Goal: Task Accomplishment & Management: Use online tool/utility

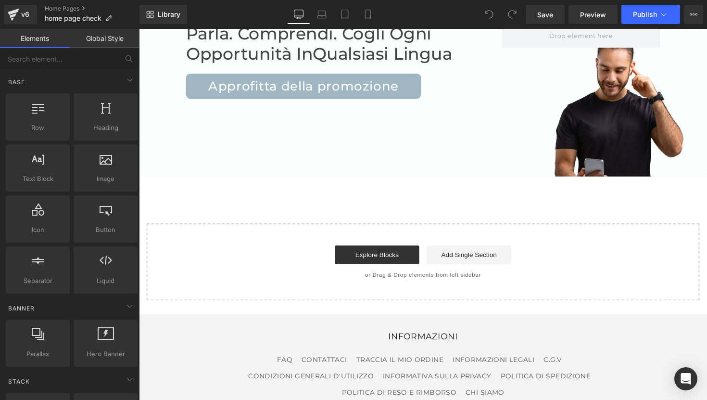
scroll to position [3258, 0]
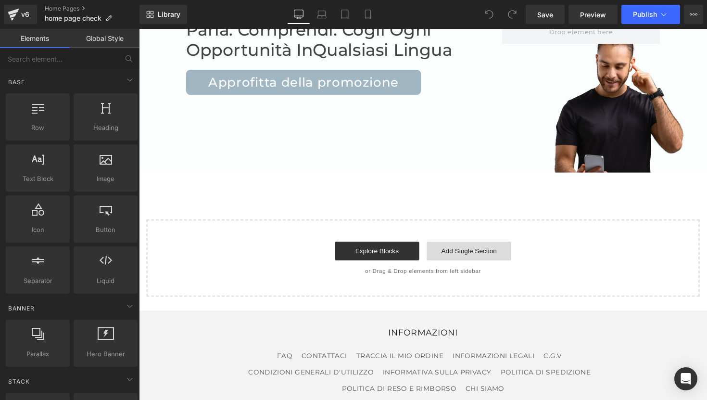
click at [477, 247] on link "Add Single Section" at bounding box center [477, 256] width 87 height 19
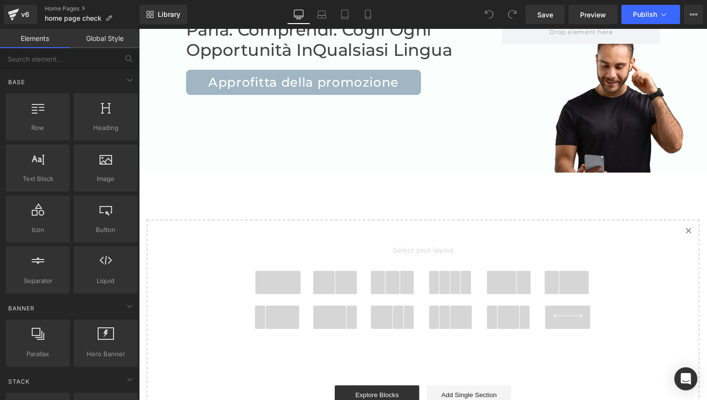
click at [277, 277] on span at bounding box center [281, 289] width 46 height 24
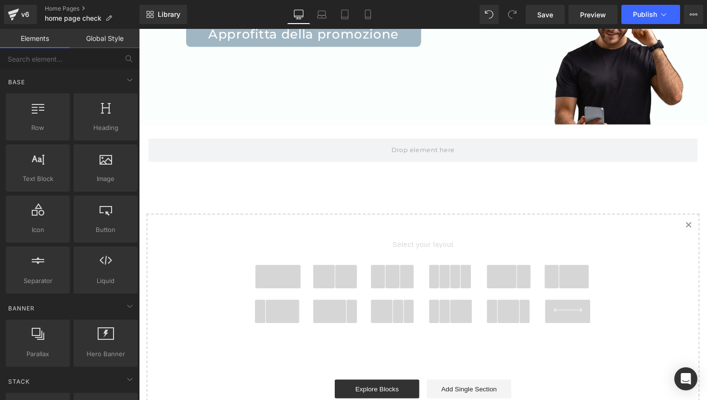
scroll to position [3310, 0]
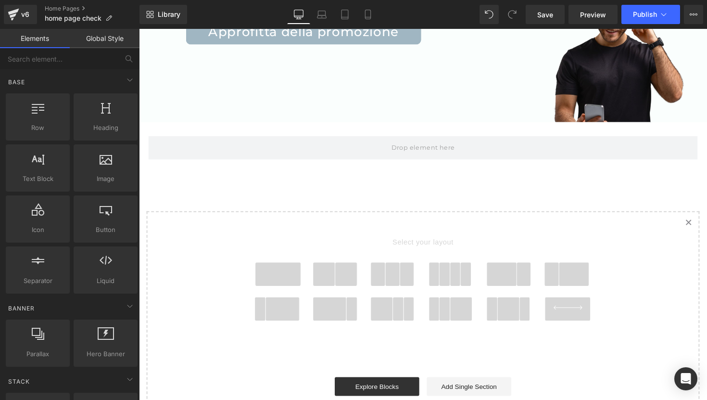
click at [277, 268] on span at bounding box center [281, 280] width 46 height 24
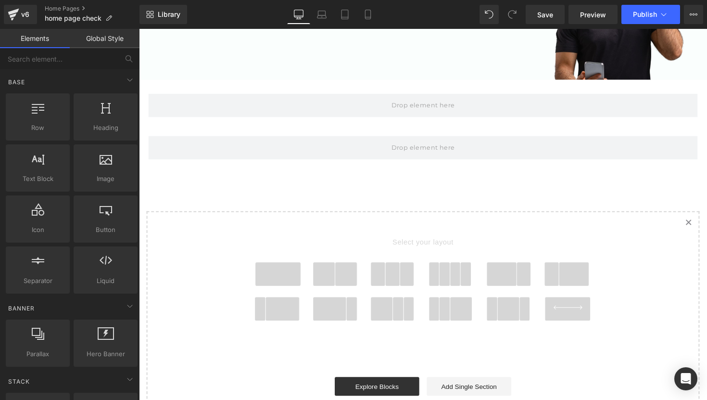
scroll to position [3340, 0]
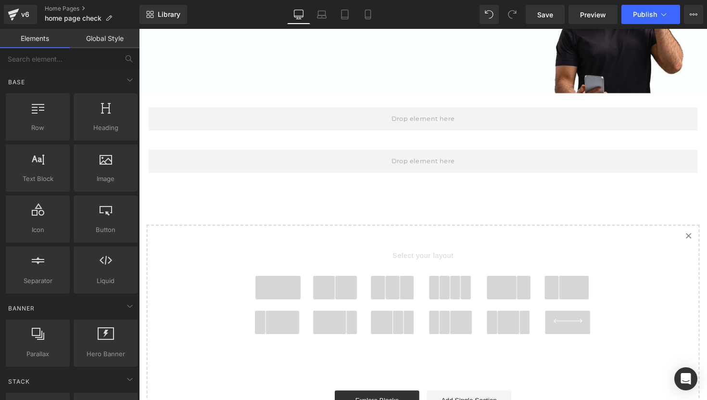
click at [696, 231] on link "Created with Sketch." at bounding box center [702, 241] width 21 height 21
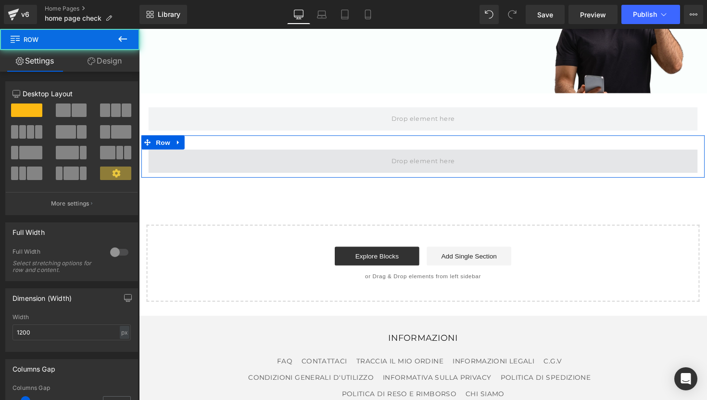
click at [524, 153] on span at bounding box center [430, 165] width 563 height 24
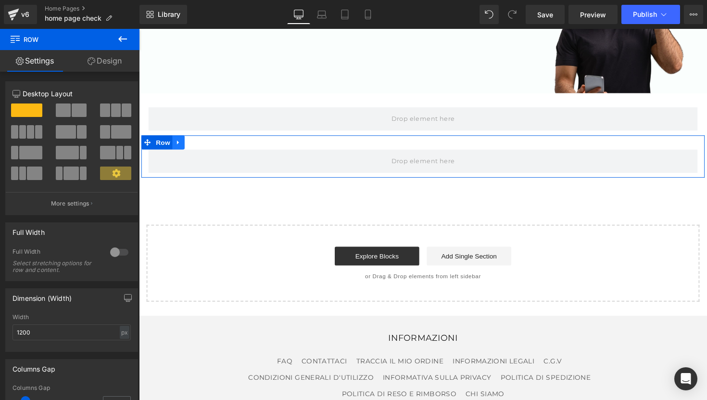
click at [184, 138] on link at bounding box center [179, 145] width 13 height 14
click at [206, 141] on icon at bounding box center [204, 144] width 7 height 7
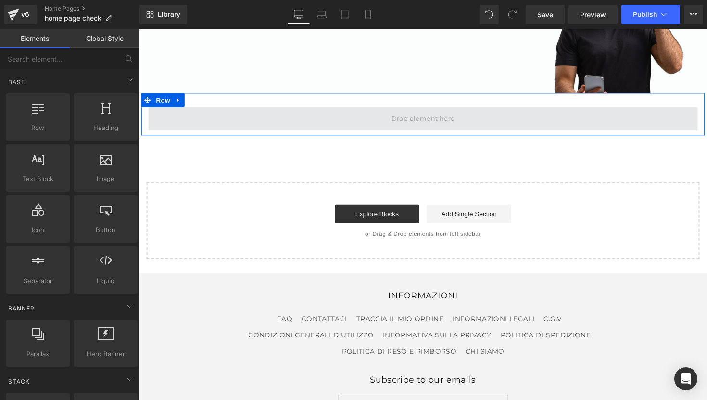
click at [425, 113] on span at bounding box center [430, 121] width 72 height 16
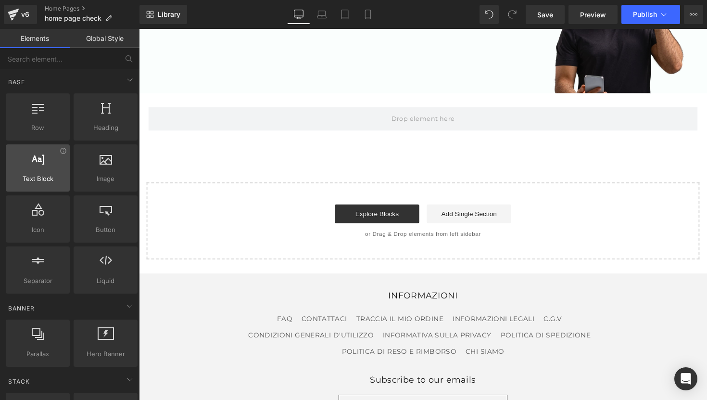
click at [44, 169] on div at bounding box center [38, 163] width 58 height 22
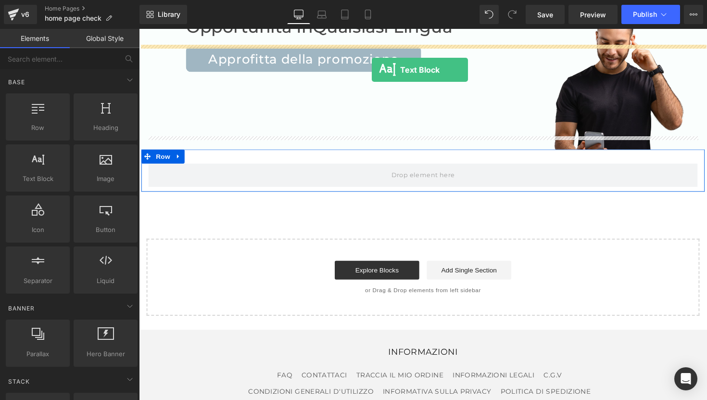
scroll to position [3253, 0]
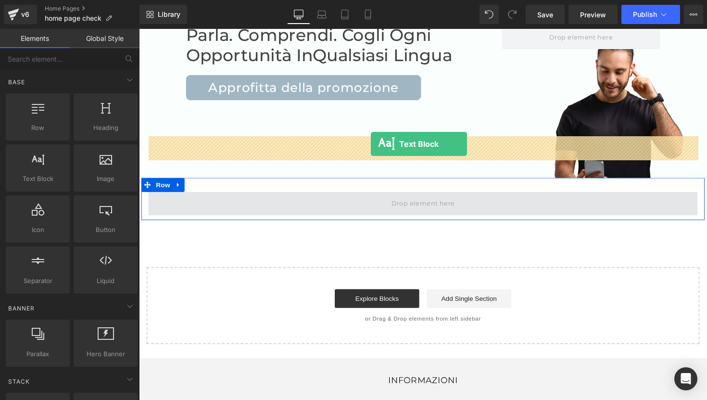
drag, startPoint x: 183, startPoint y: 198, endPoint x: 377, endPoint y: 147, distance: 200.1
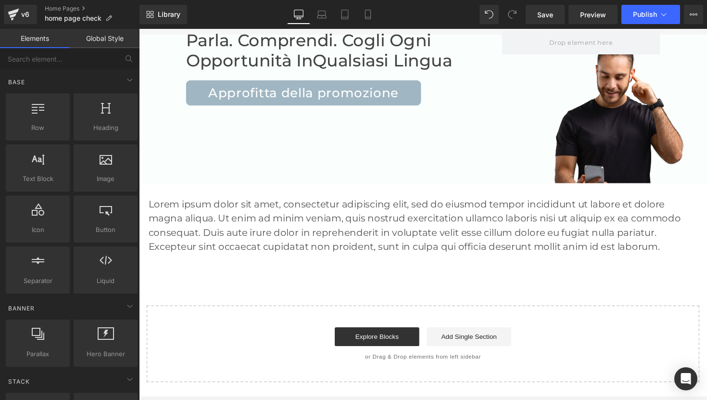
scroll to position [3240, 0]
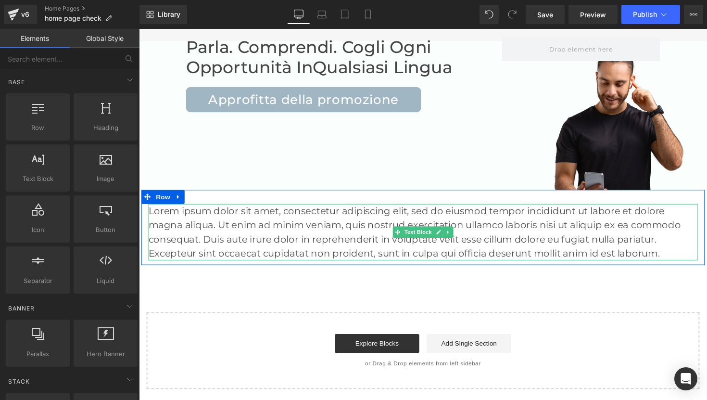
click at [381, 208] on p "Lorem ipsum dolor sit amet, consectetur adipiscing elit, sed do eiusmod tempor …" at bounding box center [430, 237] width 563 height 58
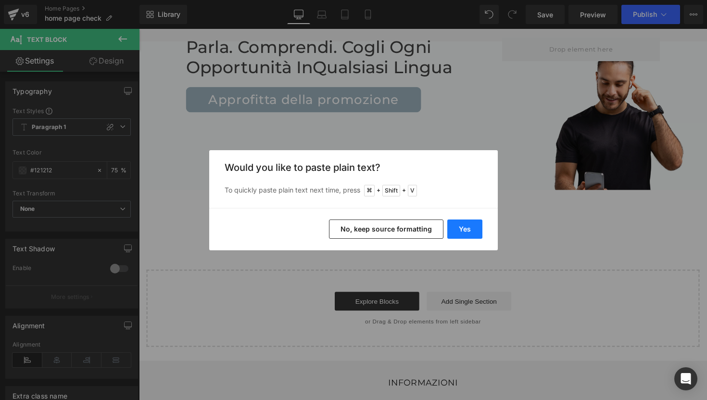
click at [470, 234] on button "Yes" at bounding box center [465, 228] width 35 height 19
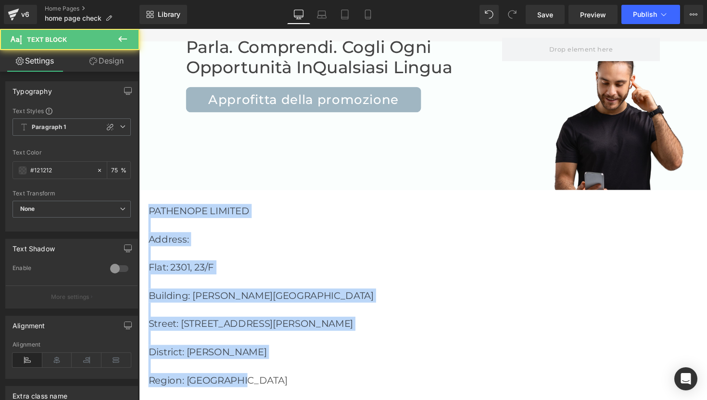
drag, startPoint x: 256, startPoint y: 336, endPoint x: 100, endPoint y: 88, distance: 293.1
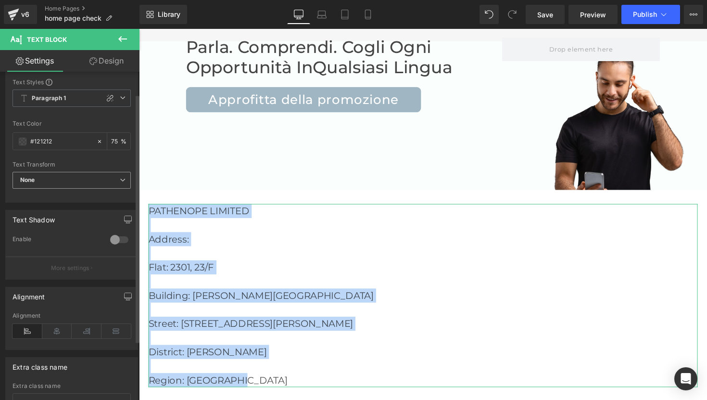
scroll to position [29, 0]
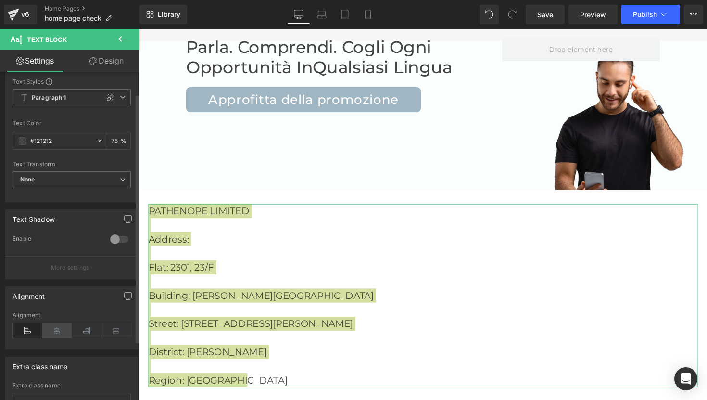
click at [63, 334] on icon at bounding box center [57, 330] width 30 height 14
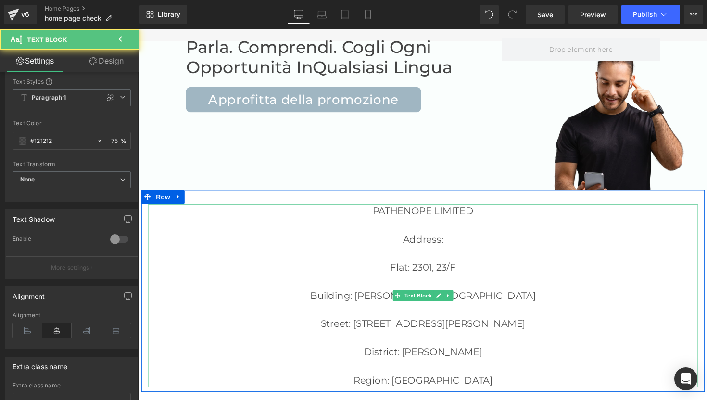
click at [472, 237] on p "Address:" at bounding box center [430, 244] width 563 height 14
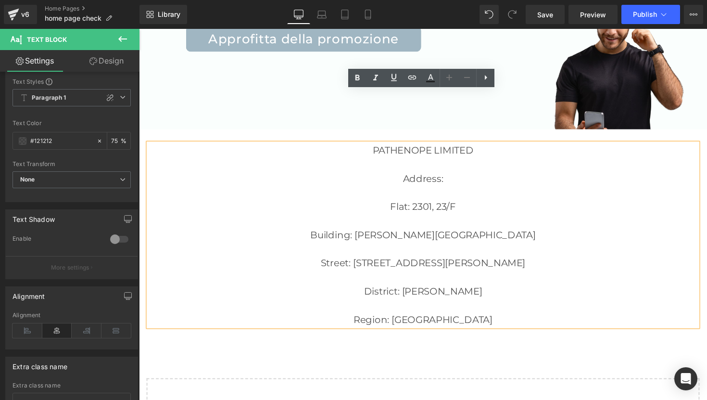
scroll to position [3303, 0]
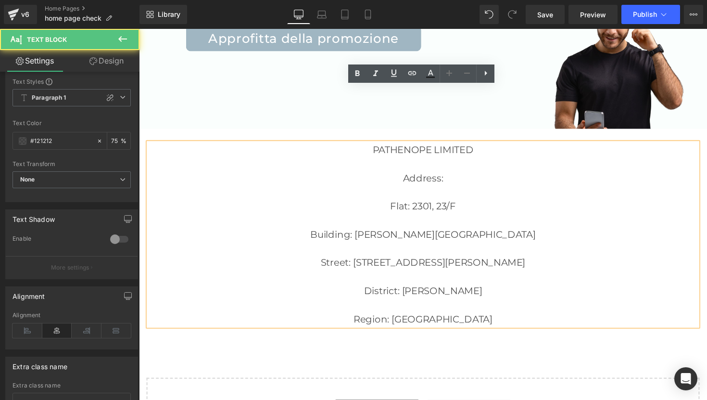
click at [475, 319] on p "Region: [GEOGRAPHIC_DATA]" at bounding box center [430, 326] width 563 height 14
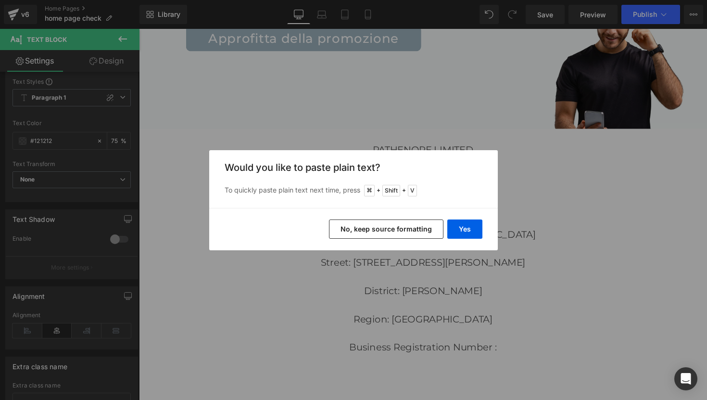
click at [427, 224] on button "No, keep source formatting" at bounding box center [386, 228] width 115 height 19
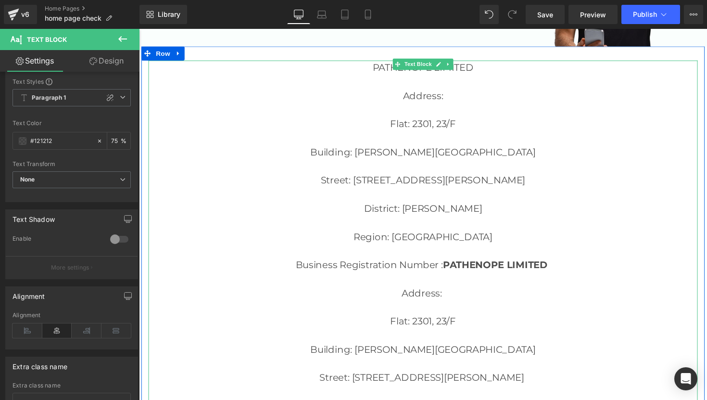
scroll to position [3406, 0]
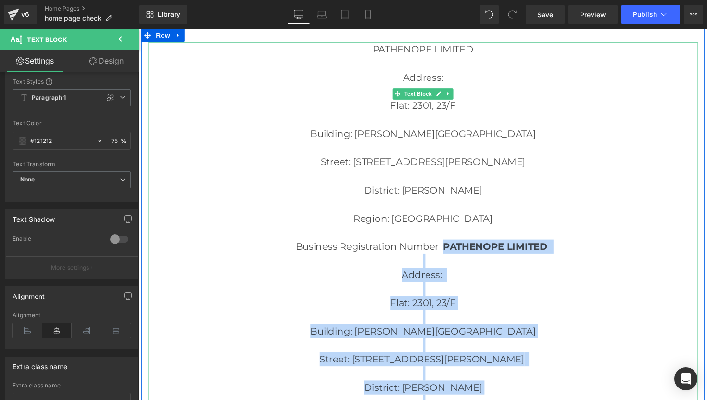
drag, startPoint x: 480, startPoint y: 371, endPoint x: 452, endPoint y: 200, distance: 172.6
click at [452, 200] on div "PATHENOPE LIMITED Address: [STREET_ADDRESS][PERSON_NAME][PERSON_NAME]: [GEOGRAP…" at bounding box center [430, 237] width 563 height 390
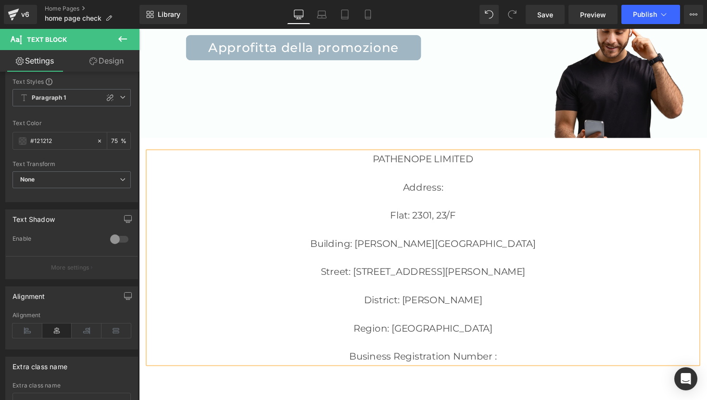
scroll to position [3290, 0]
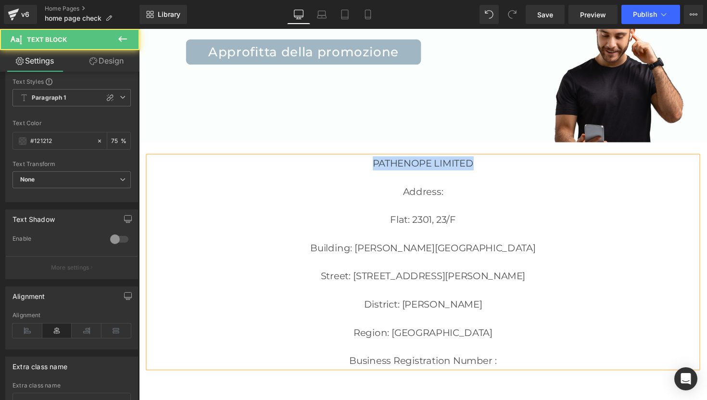
drag, startPoint x: 482, startPoint y: 112, endPoint x: 371, endPoint y: 111, distance: 110.7
click at [371, 159] on p "PATHENOPE LIMITED" at bounding box center [430, 166] width 563 height 14
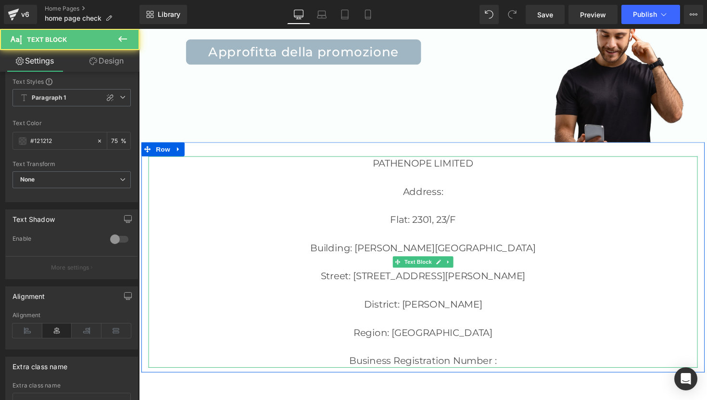
click at [412, 203] on p at bounding box center [430, 210] width 563 height 14
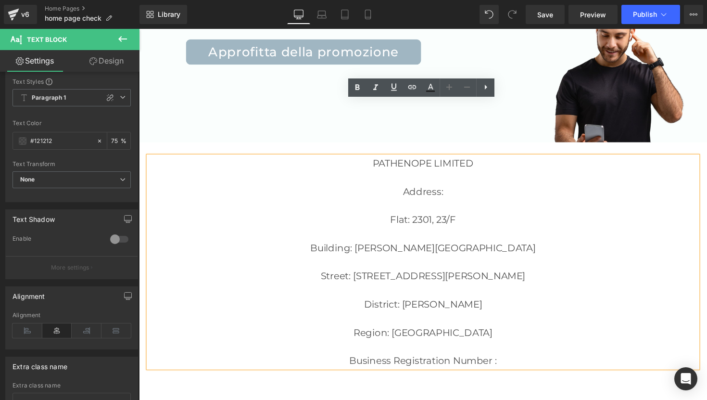
click at [400, 217] on p "Flat: 2301, 23/F" at bounding box center [430, 224] width 563 height 14
click at [397, 217] on p "Flat: 2301, 23/F" at bounding box center [430, 224] width 563 height 14
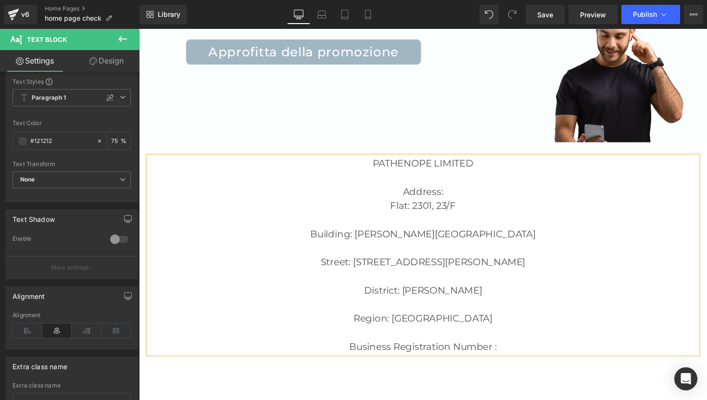
click at [357, 231] on p "Building: [PERSON_NAME][GEOGRAPHIC_DATA]" at bounding box center [430, 238] width 563 height 14
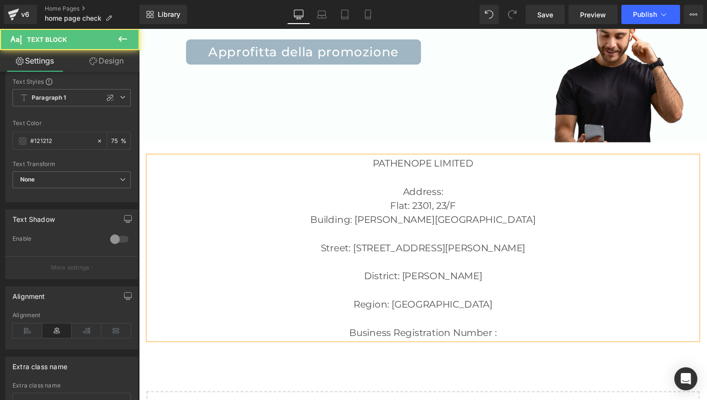
click at [361, 246] on p "Street: [STREET_ADDRESS][PERSON_NAME]" at bounding box center [430, 253] width 563 height 14
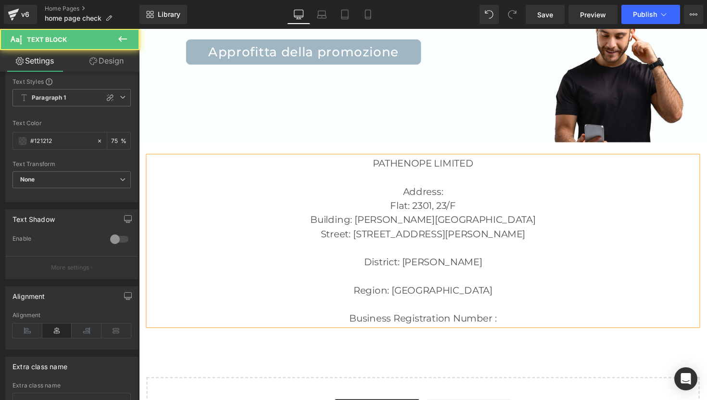
click at [389, 260] on p "District: [PERSON_NAME]" at bounding box center [430, 267] width 563 height 14
click at [384, 289] on p "Region: [GEOGRAPHIC_DATA] Business Registration Number :" at bounding box center [430, 310] width 563 height 43
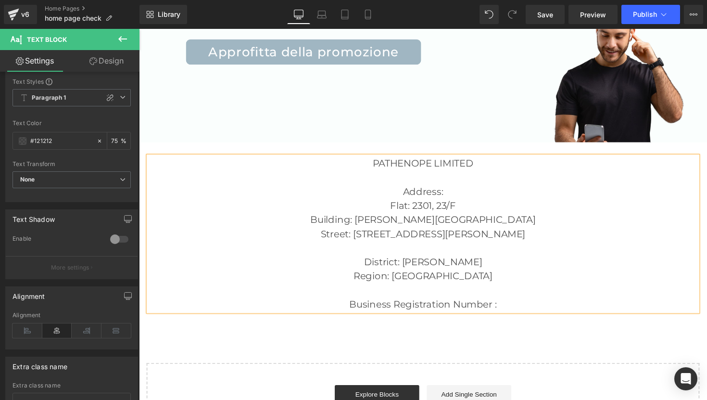
click at [457, 188] on p "Address:" at bounding box center [430, 195] width 563 height 14
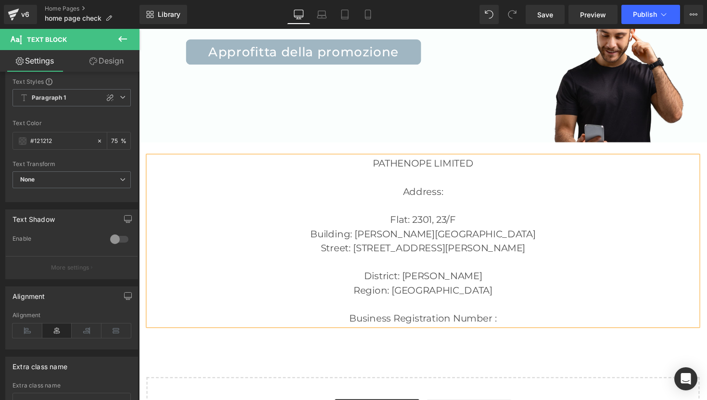
click at [521, 289] on p "Region: [GEOGRAPHIC_DATA] Business Registration Number :" at bounding box center [430, 310] width 563 height 43
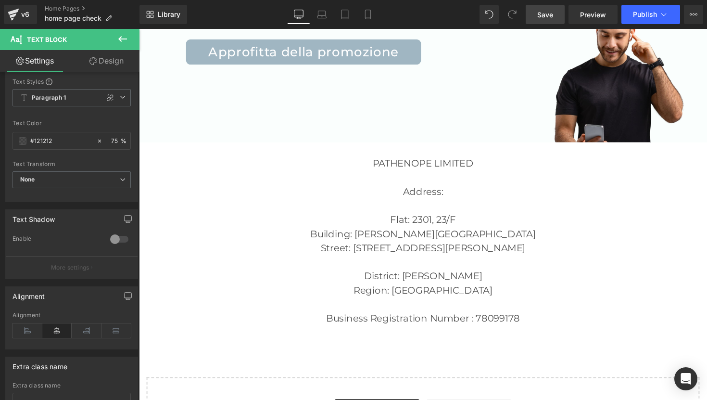
click at [544, 16] on span "Save" at bounding box center [546, 15] width 16 height 10
